Goal: Navigation & Orientation: Find specific page/section

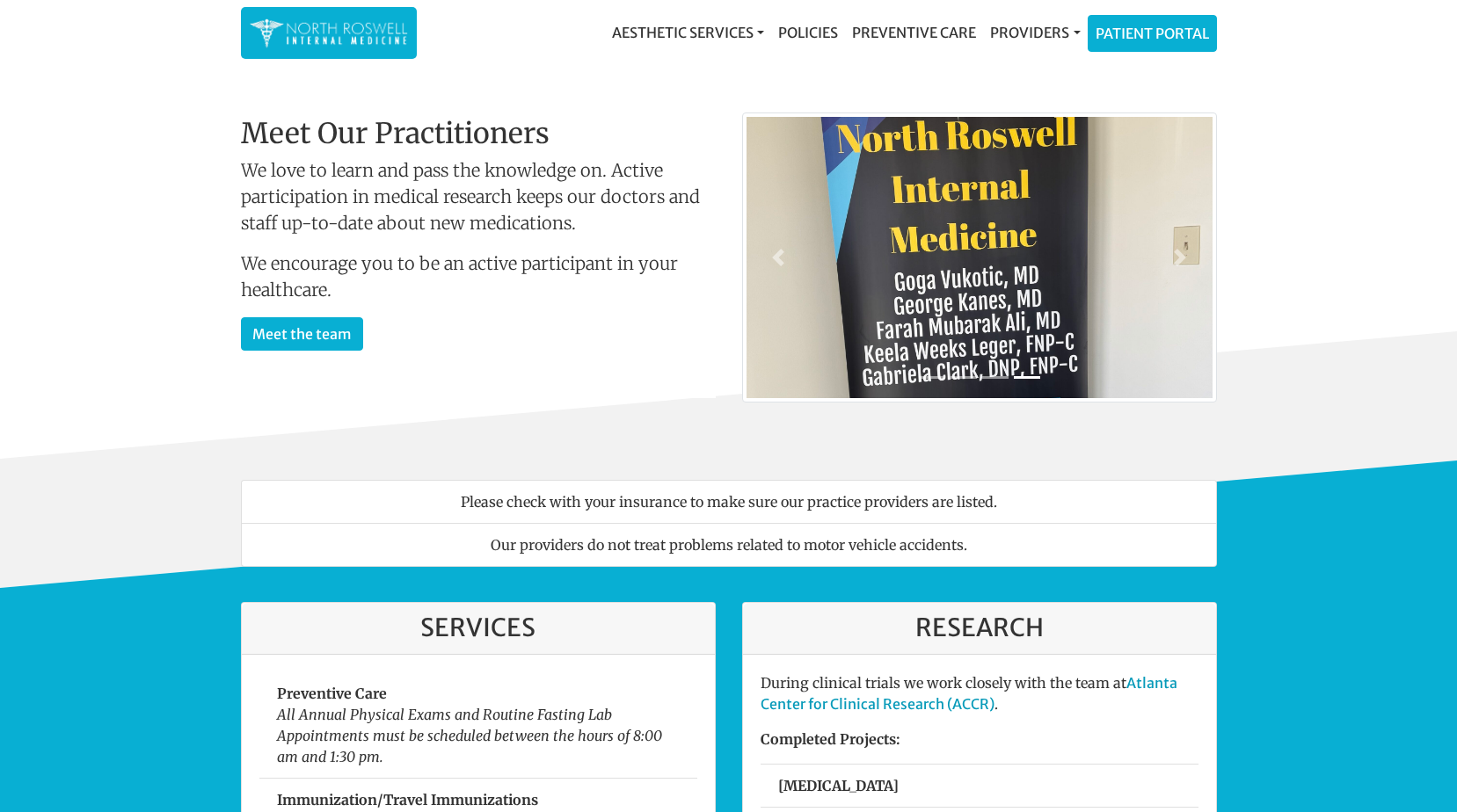
click at [1140, 311] on img at bounding box center [979, 260] width 466 height 285
click at [1174, 21] on link "Patient Portal" at bounding box center [1152, 31] width 127 height 35
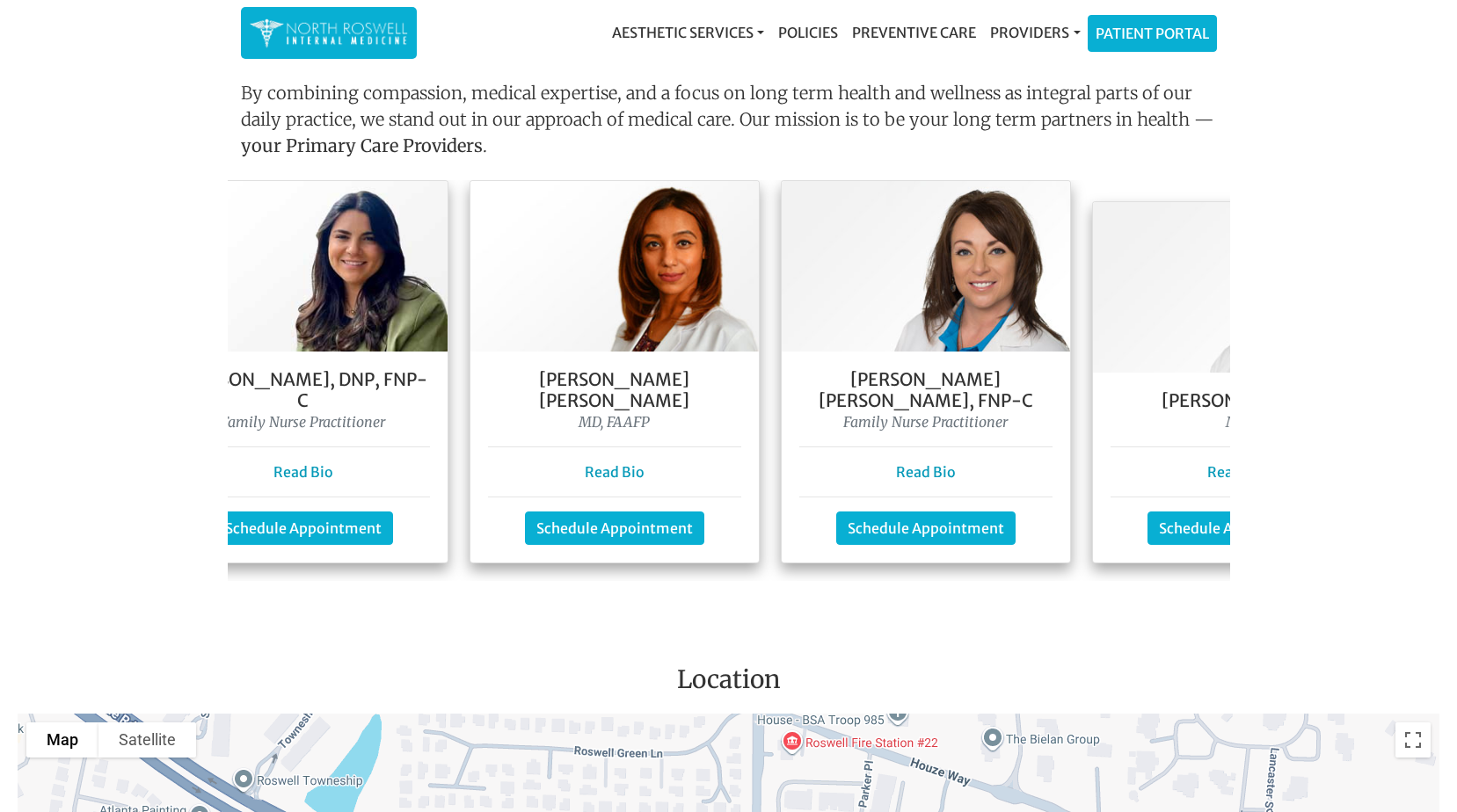
scroll to position [0, 300]
